Goal: Task Accomplishment & Management: Complete application form

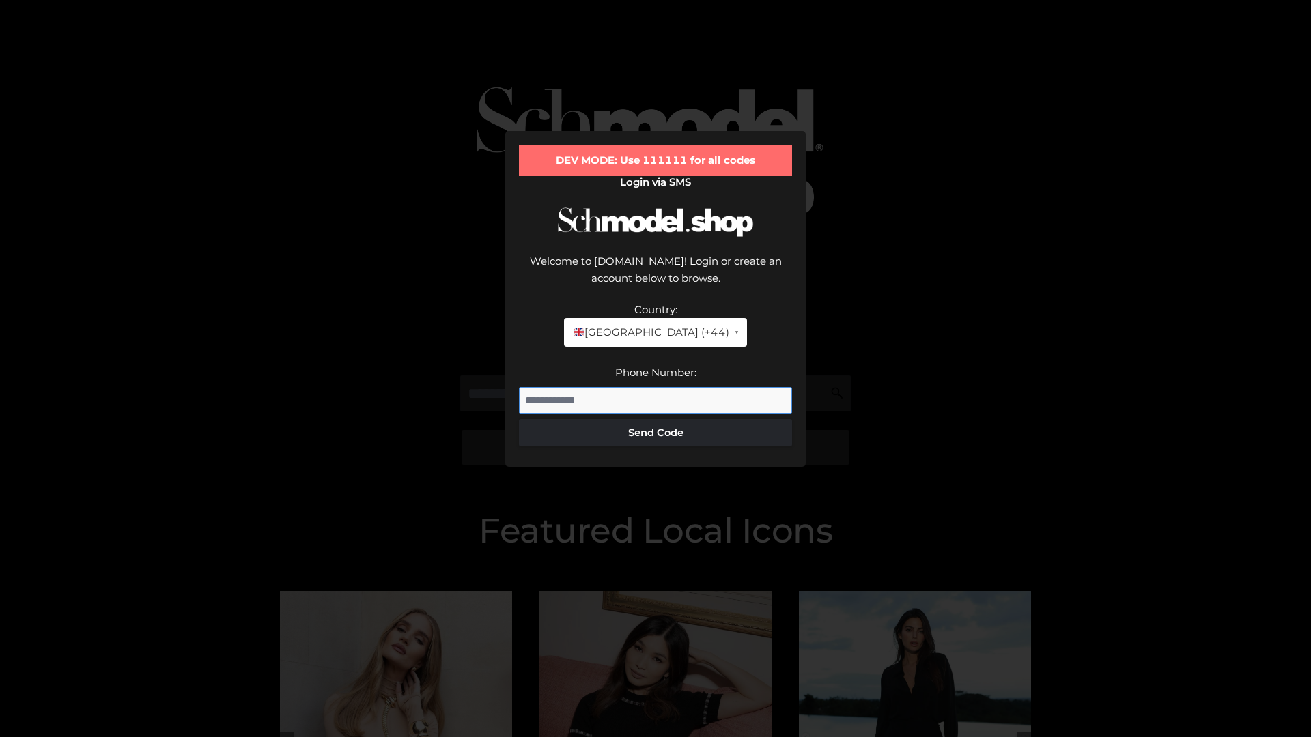
click at [655, 387] on input "Phone Number:" at bounding box center [655, 400] width 273 height 27
type input "**********"
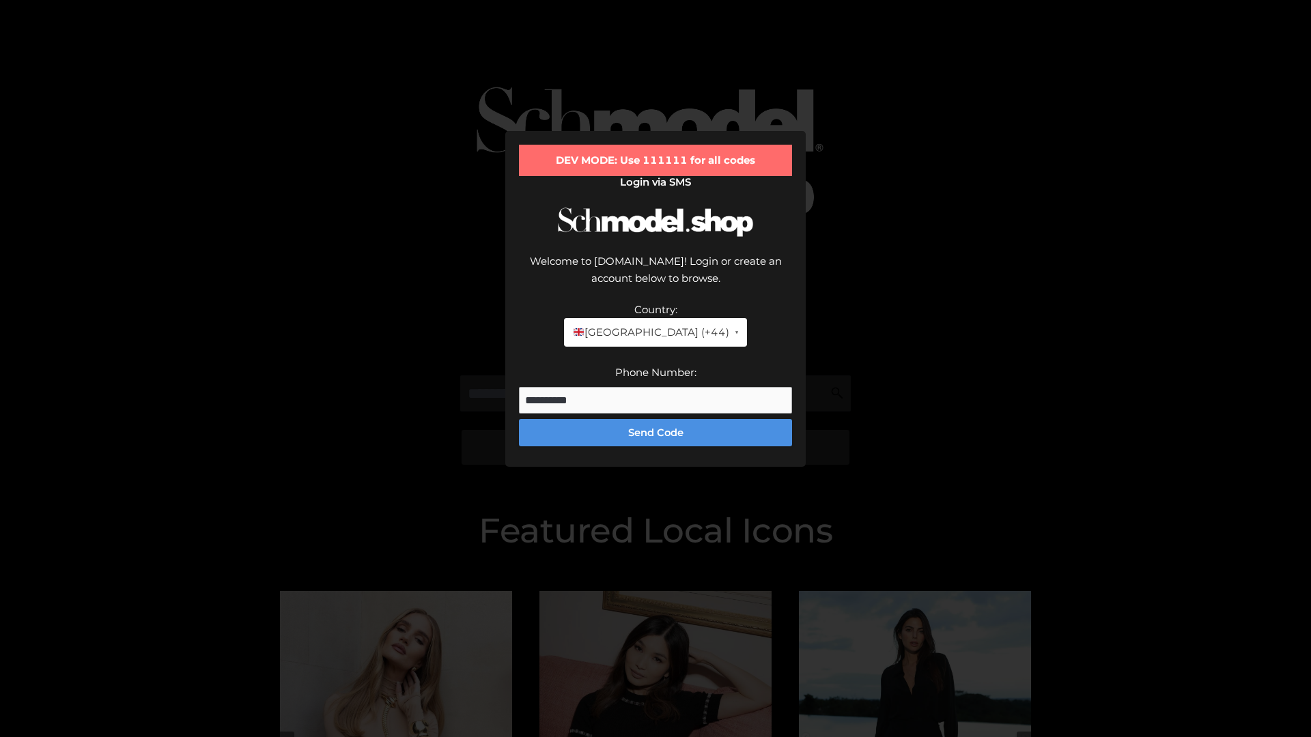
click at [655, 419] on button "Send Code" at bounding box center [655, 432] width 273 height 27
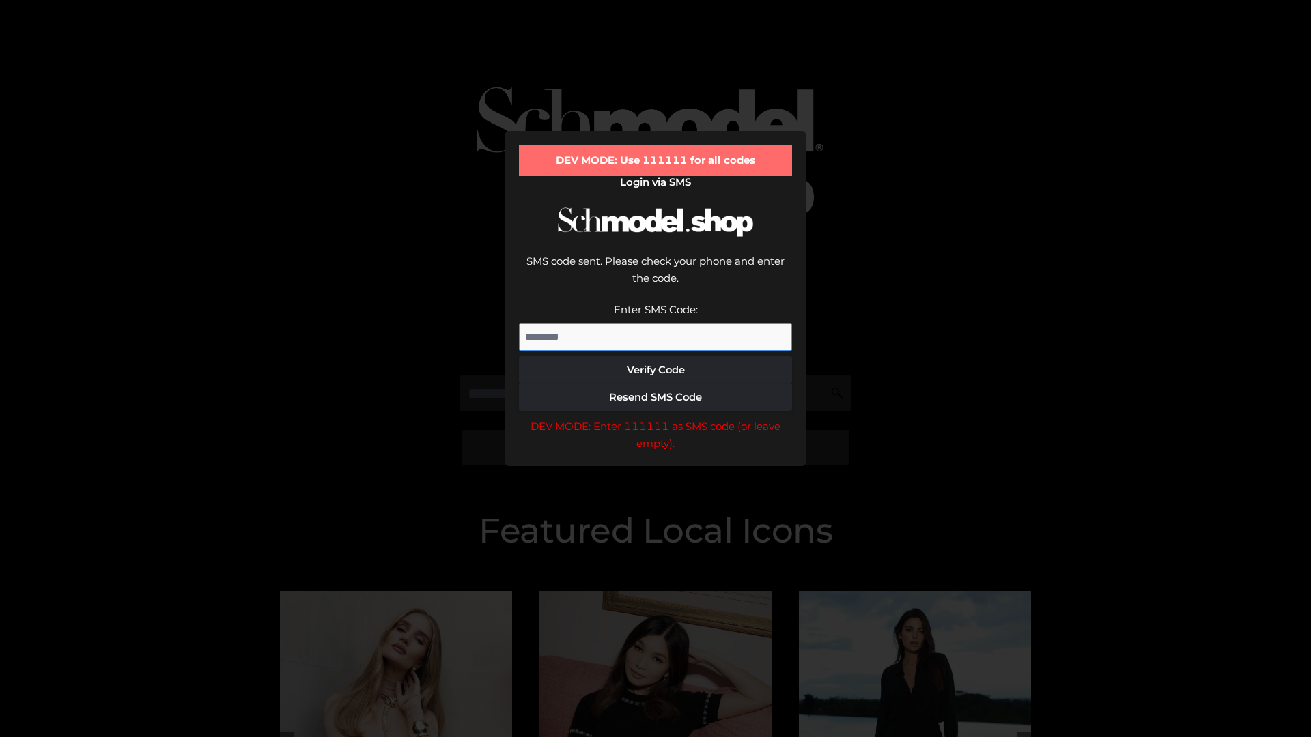
click at [655, 324] on input "Enter SMS Code:" at bounding box center [655, 337] width 273 height 27
type input "******"
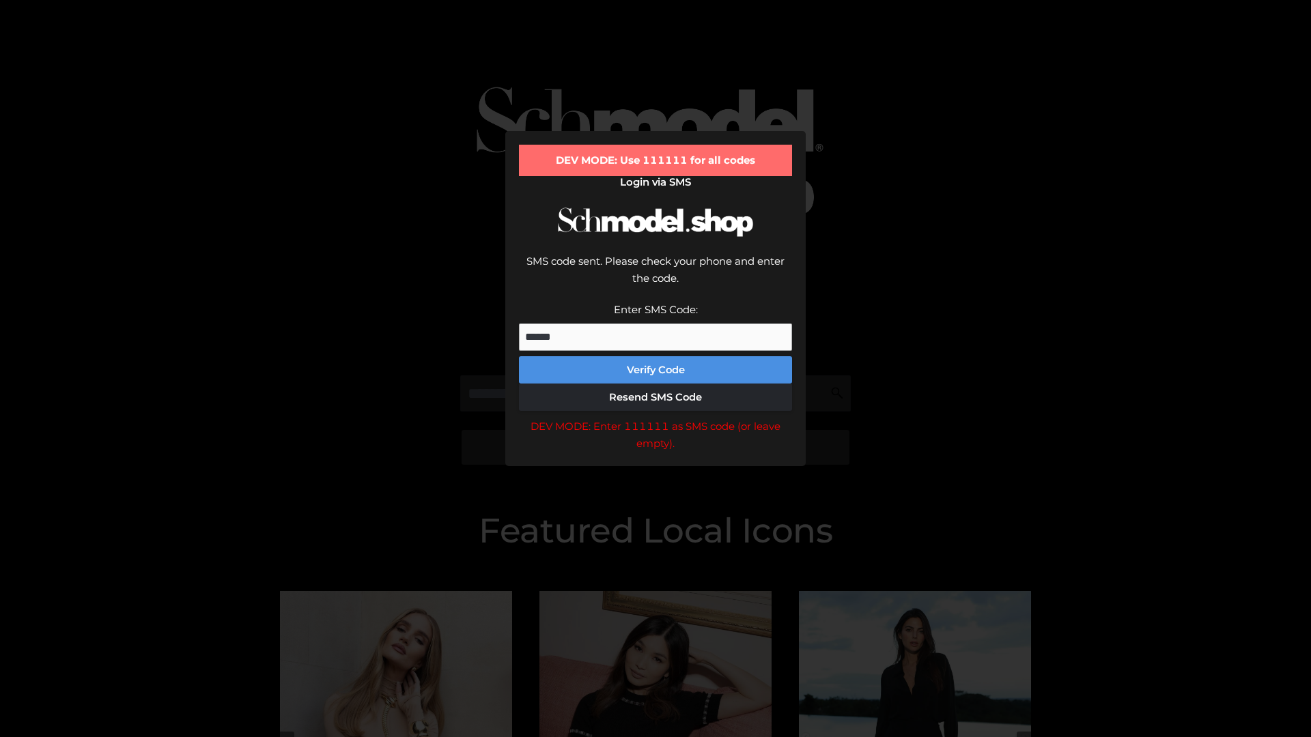
click at [655, 356] on button "Verify Code" at bounding box center [655, 369] width 273 height 27
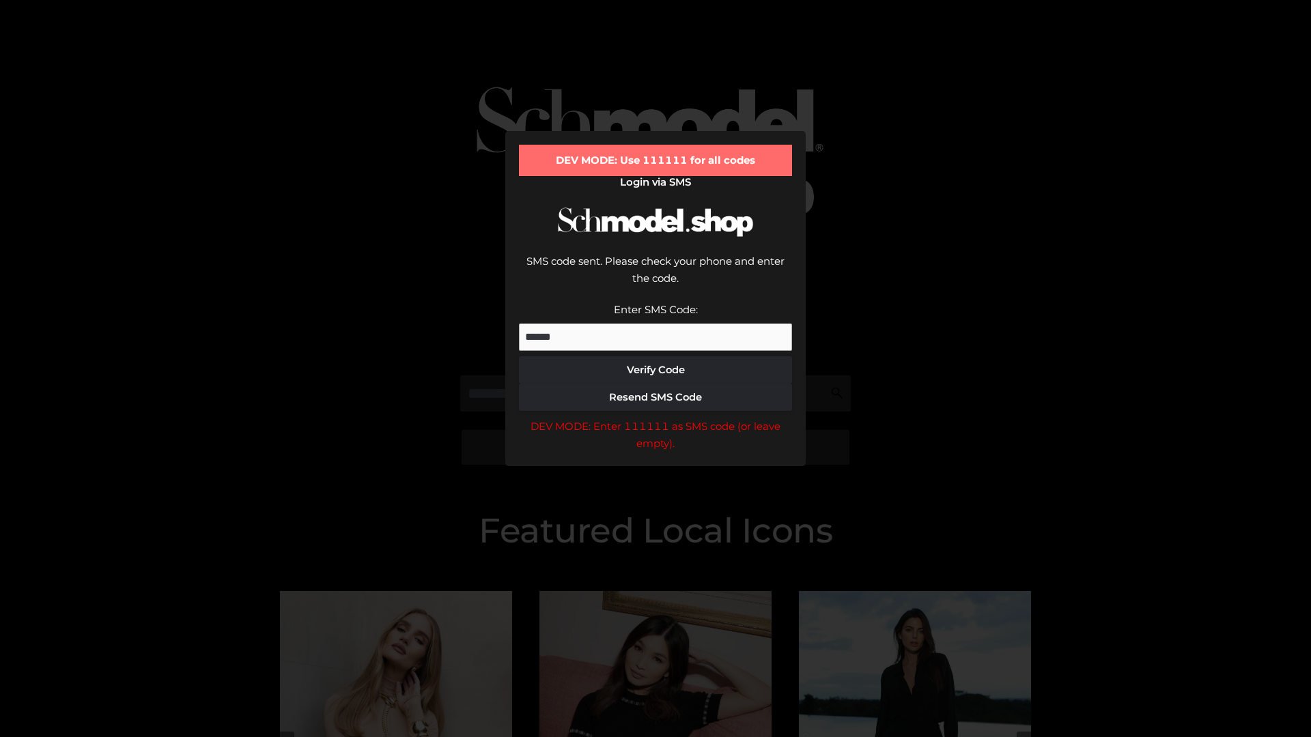
click at [655, 418] on div "DEV MODE: Enter 111111 as SMS code (or leave empty)." at bounding box center [655, 435] width 273 height 35
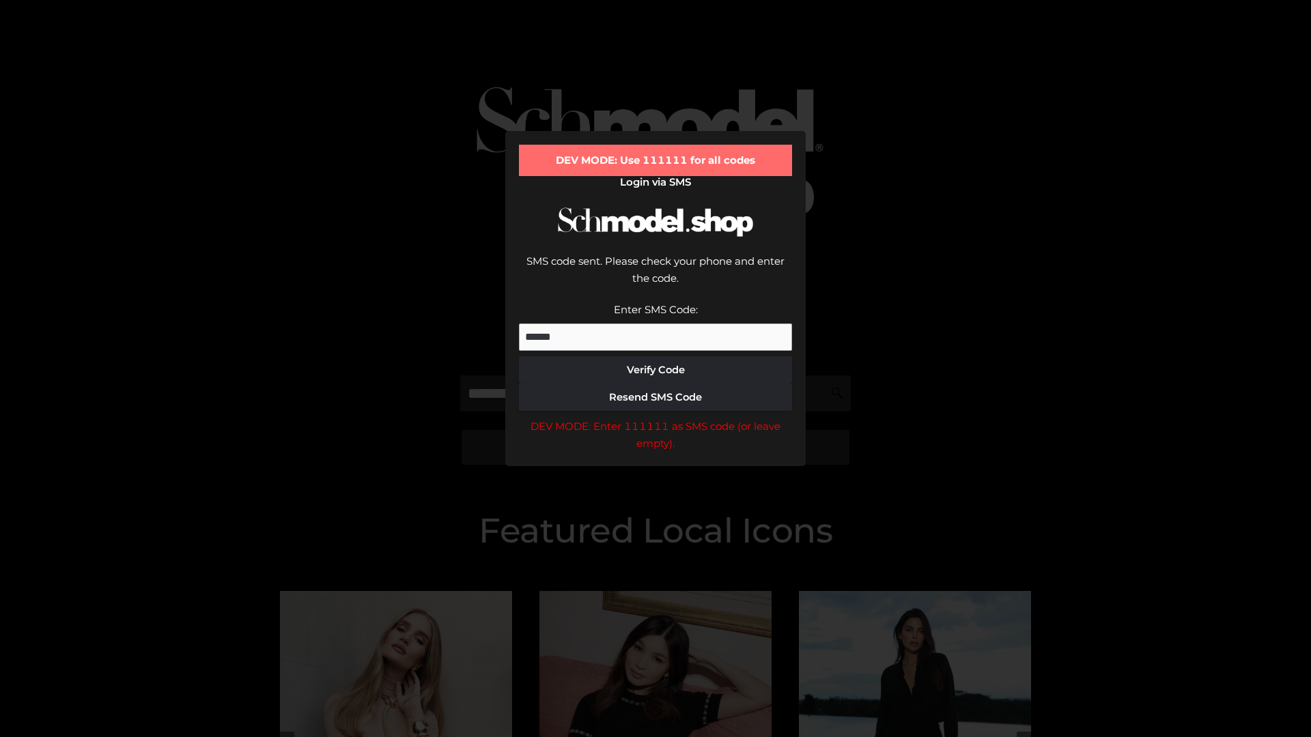
click at [655, 418] on div "DEV MODE: Enter 111111 as SMS code (or leave empty)." at bounding box center [655, 435] width 273 height 35
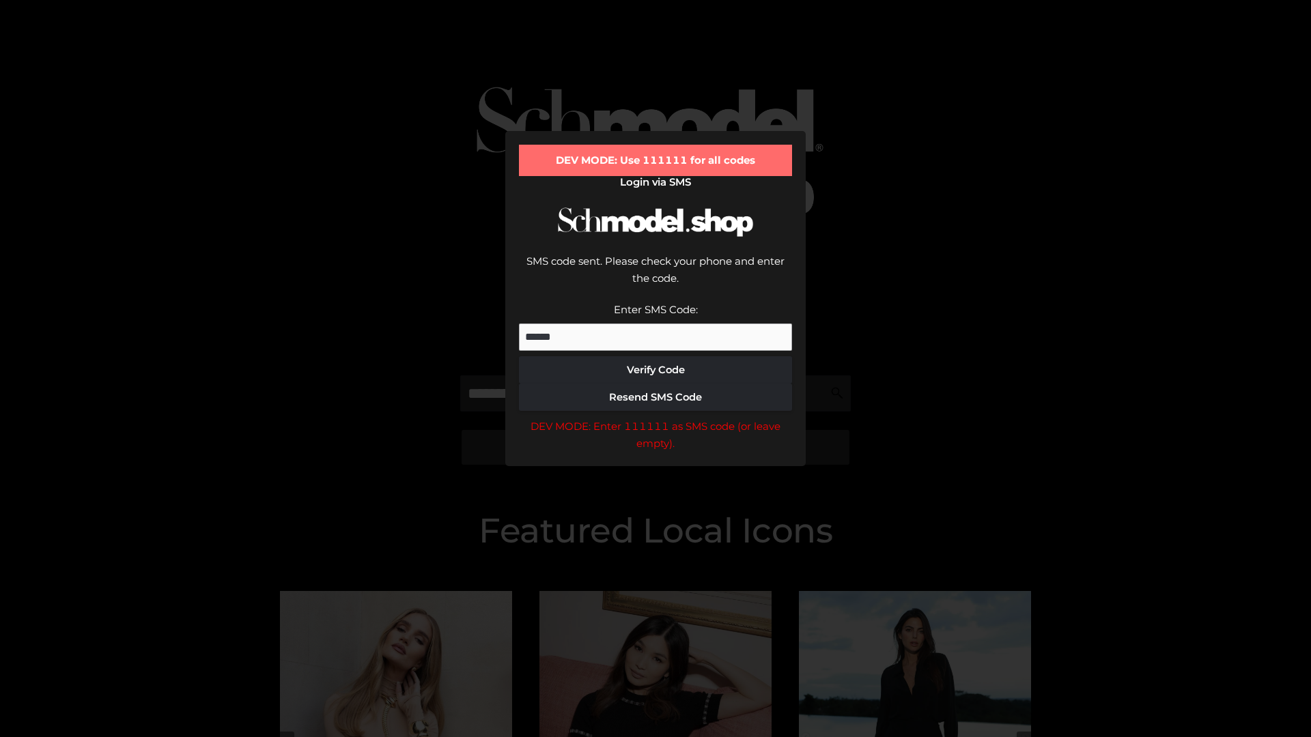
click at [655, 418] on div "DEV MODE: Enter 111111 as SMS code (or leave empty)." at bounding box center [655, 435] width 273 height 35
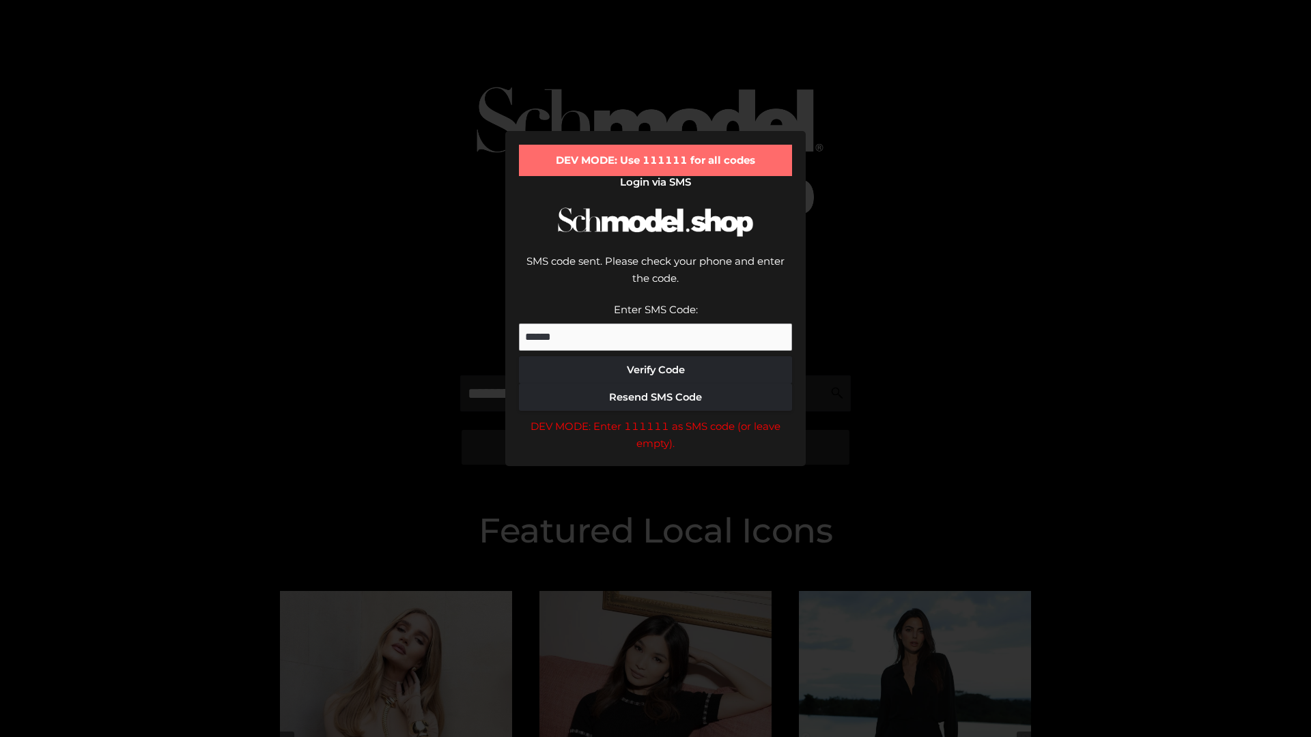
click at [655, 418] on div "DEV MODE: Enter 111111 as SMS code (or leave empty)." at bounding box center [655, 435] width 273 height 35
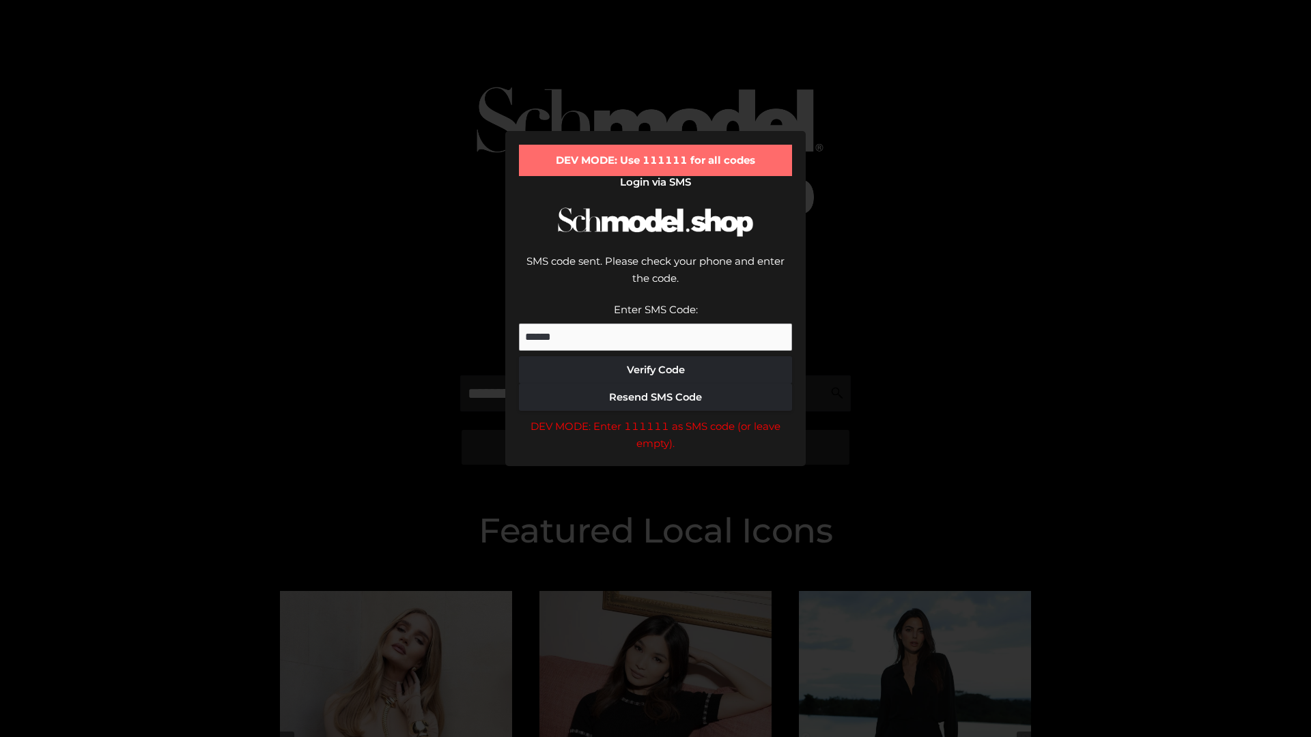
click at [655, 418] on div "DEV MODE: Enter 111111 as SMS code (or leave empty)." at bounding box center [655, 435] width 273 height 35
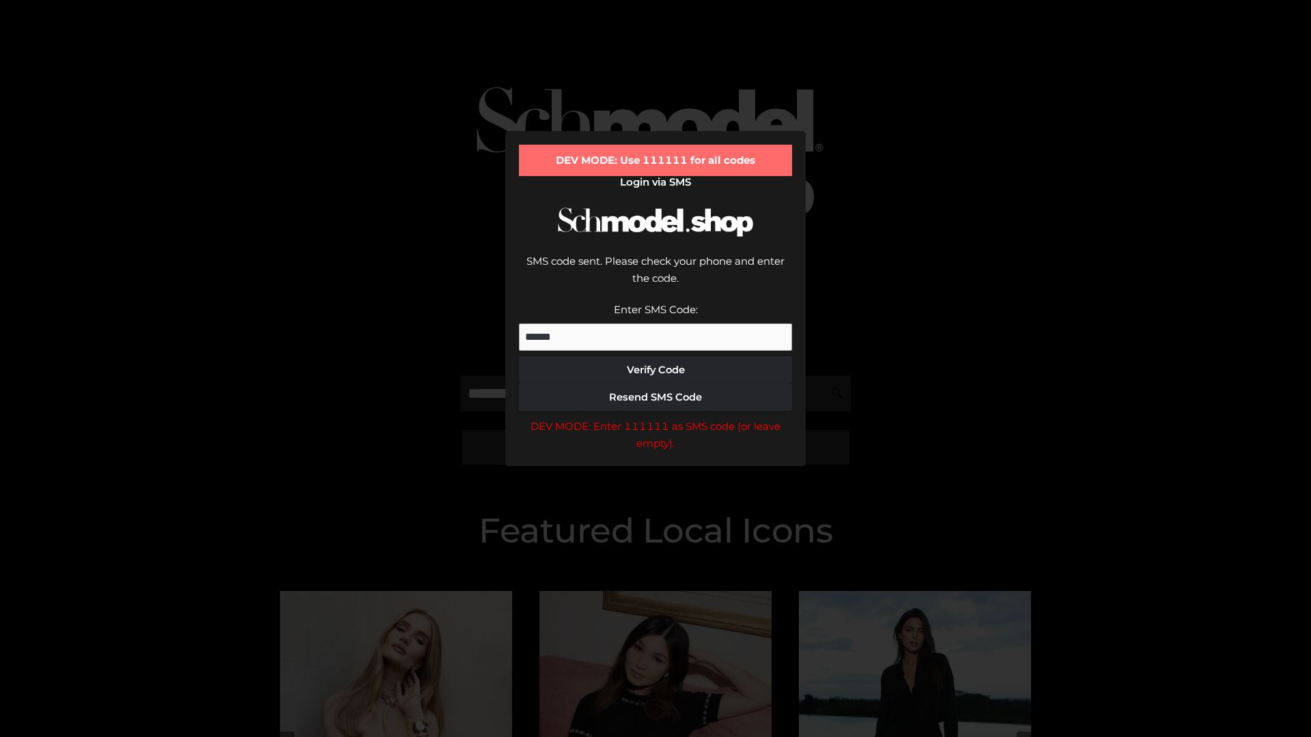
click at [655, 418] on div "DEV MODE: Enter 111111 as SMS code (or leave empty)." at bounding box center [655, 435] width 273 height 35
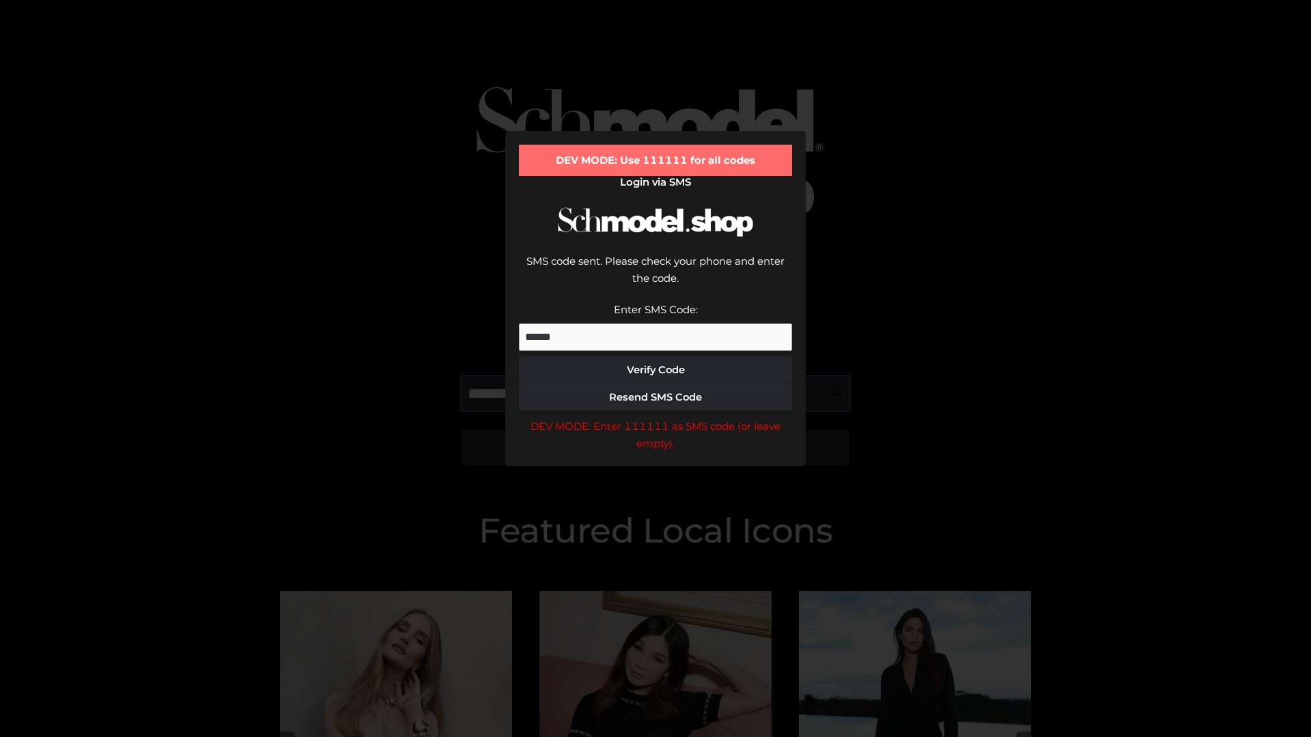
scroll to position [0, 70]
click at [655, 418] on div "DEV MODE: Enter 111111 as SMS code (or leave empty)." at bounding box center [655, 435] width 273 height 35
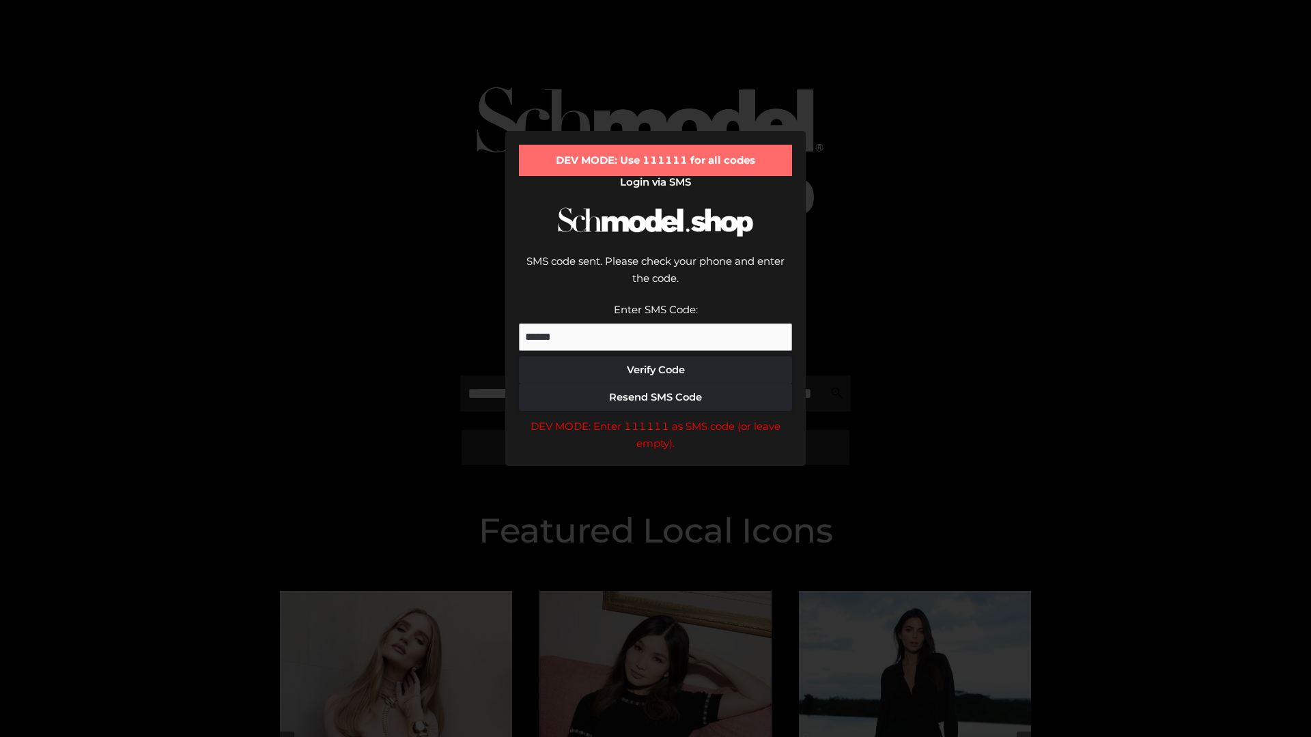
click at [655, 418] on div "DEV MODE: Enter 111111 as SMS code (or leave empty)." at bounding box center [655, 435] width 273 height 35
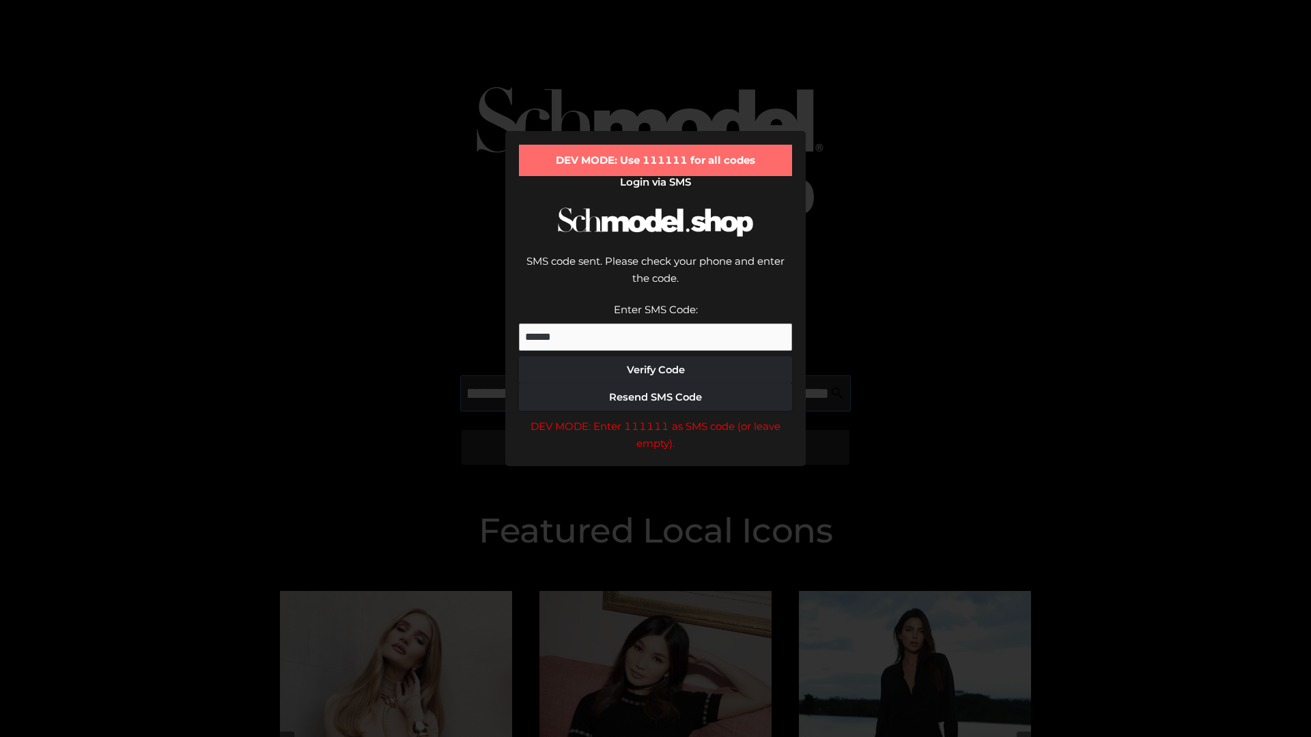
scroll to position [0, 149]
click at [655, 418] on div "DEV MODE: Enter 111111 as SMS code (or leave empty)." at bounding box center [655, 435] width 273 height 35
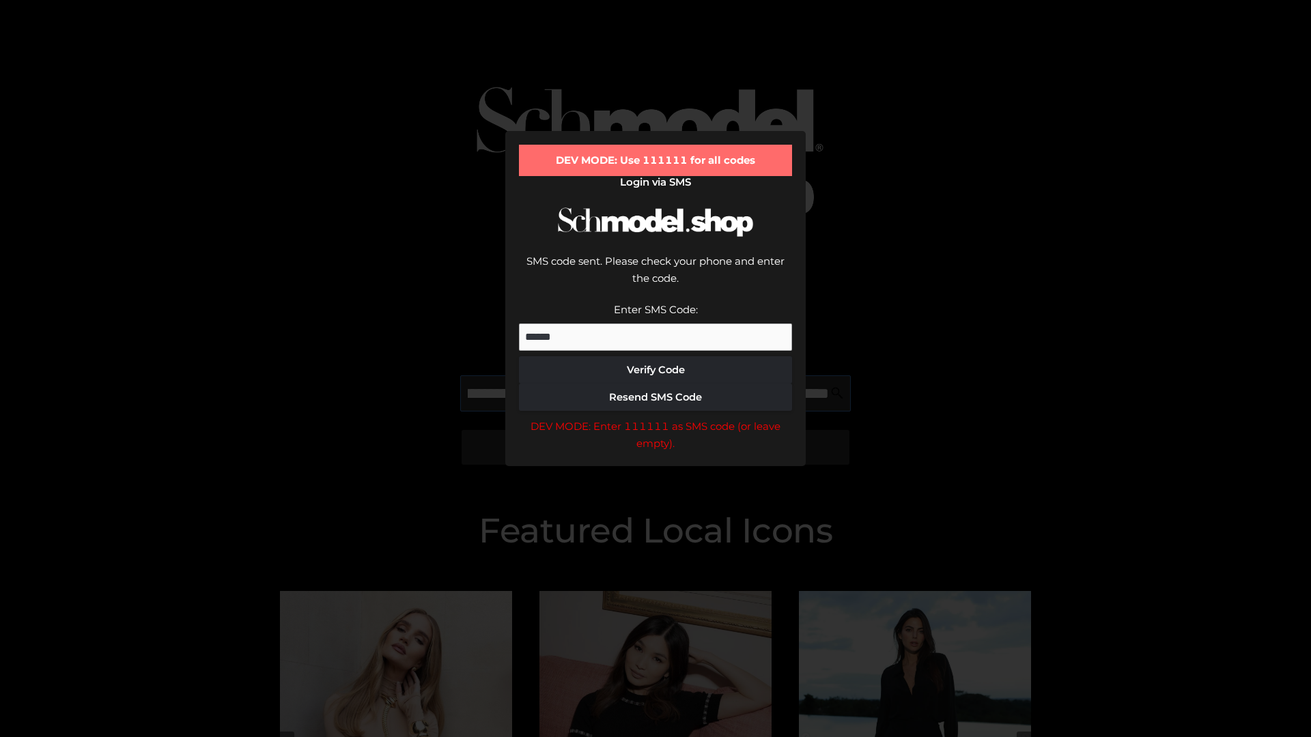
type input "**********"
